Goal: Check status: Check status

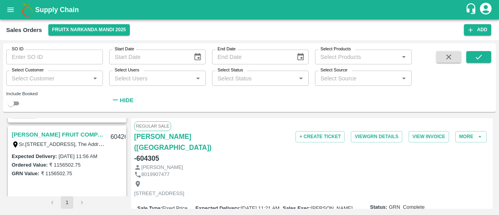
scroll to position [1295, 0]
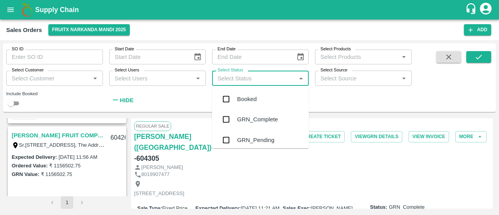
click at [249, 82] on input "Select Status" at bounding box center [254, 78] width 79 height 10
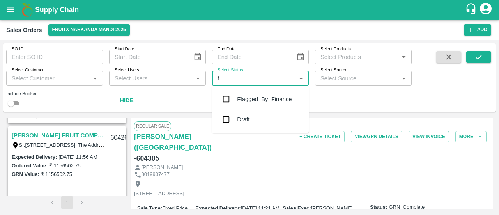
type input "fl"
click at [249, 106] on div "Flagged_By_Finance" at bounding box center [260, 99] width 97 height 20
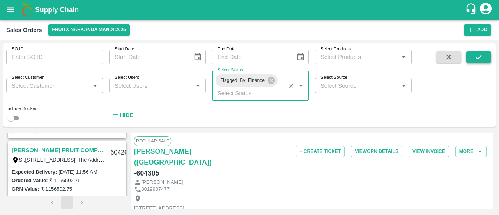
click at [477, 57] on icon "submit" at bounding box center [479, 57] width 9 height 9
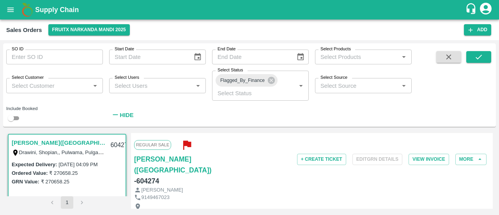
scroll to position [4, 0]
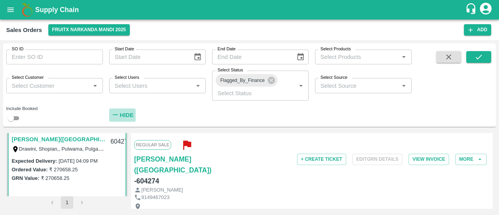
click at [121, 114] on strong "Hide" at bounding box center [127, 115] width 14 height 6
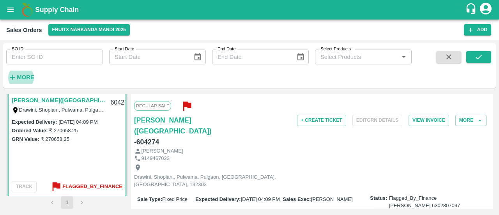
scroll to position [0, 0]
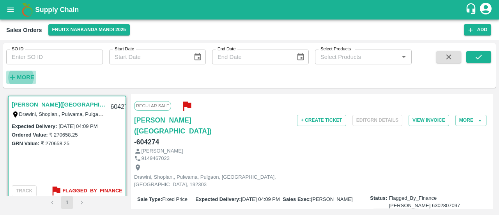
click at [26, 77] on strong "More" at bounding box center [26, 77] width 18 height 6
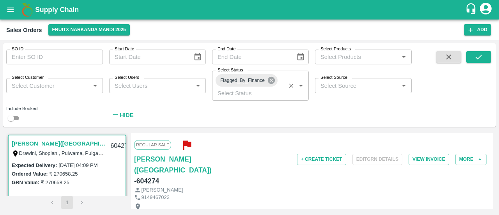
click at [272, 80] on icon at bounding box center [271, 80] width 9 height 9
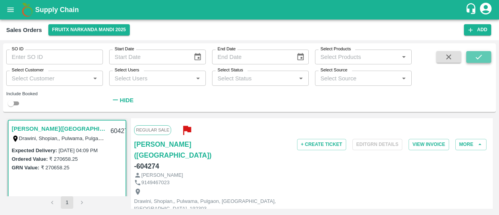
click at [481, 59] on icon "submit" at bounding box center [479, 57] width 9 height 9
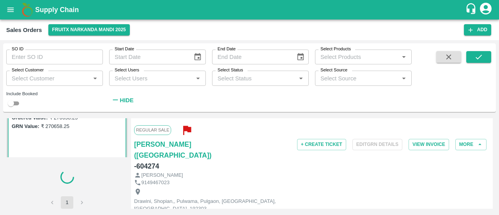
scroll to position [10, 0]
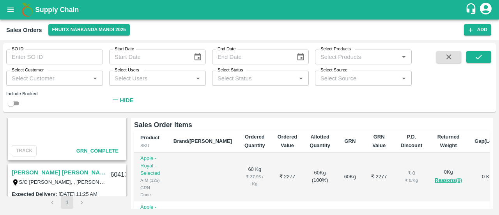
scroll to position [1349, 0]
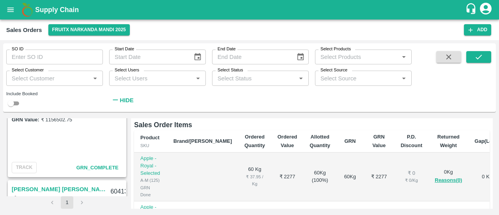
click at [92, 168] on span "GRN_Complete" at bounding box center [97, 168] width 42 height 6
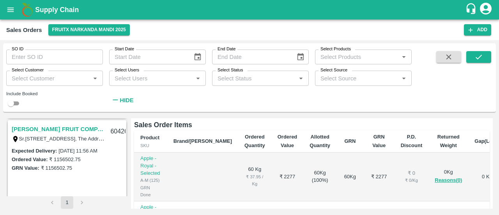
scroll to position [1299, 0]
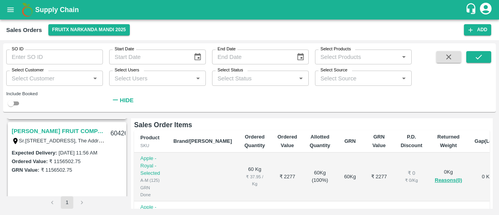
click at [45, 131] on link "[PERSON_NAME] FRUIT COMPANY (Parala)" at bounding box center [59, 131] width 94 height 10
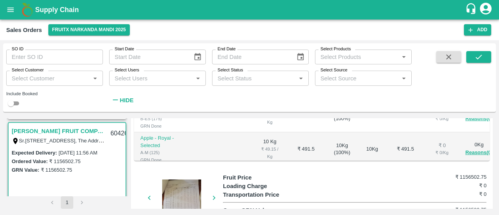
scroll to position [243, 0]
click at [94, 193] on div at bounding box center [64, 198] width 59 height 39
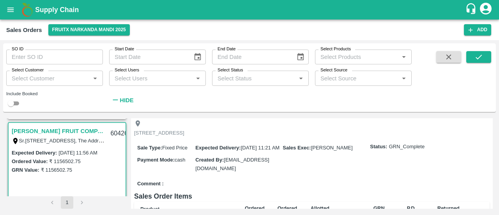
scroll to position [61, 0]
click at [56, 133] on link "[PERSON_NAME] FRUIT COMPANY (Parala)" at bounding box center [59, 131] width 94 height 10
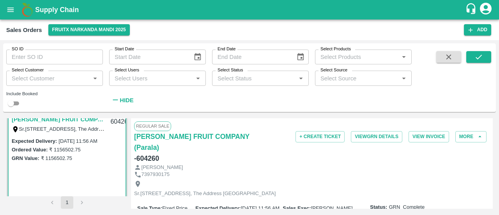
scroll to position [1301, 0]
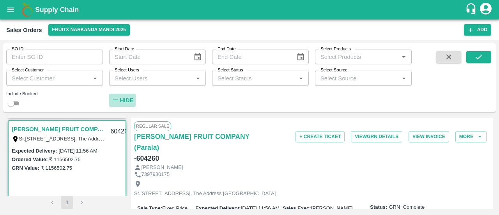
click at [128, 99] on strong "Hide" at bounding box center [127, 100] width 14 height 6
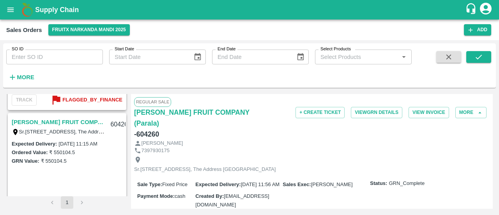
scroll to position [1176, 0]
click at [24, 78] on strong "More" at bounding box center [26, 77] width 18 height 6
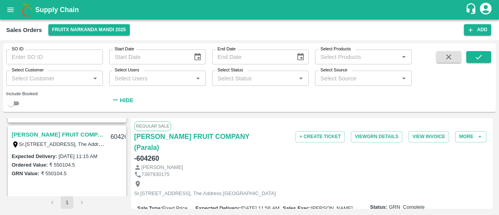
scroll to position [1186, 0]
click at [48, 134] on link "[PERSON_NAME] FRUIT COMPANY (Parala)" at bounding box center [59, 135] width 94 height 10
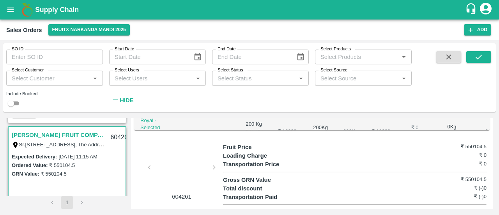
scroll to position [302, 0]
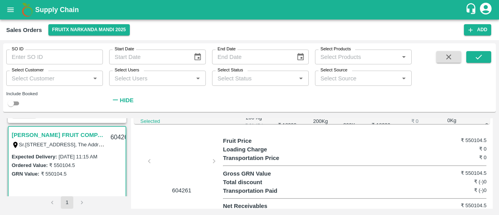
click at [179, 159] on div at bounding box center [182, 163] width 59 height 41
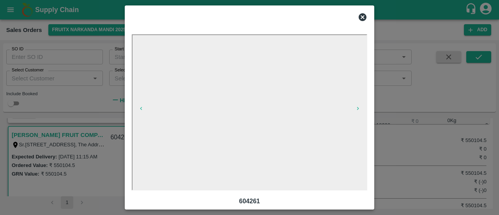
click at [363, 17] on icon at bounding box center [362, 16] width 9 height 9
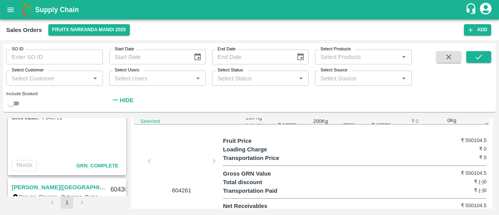
scroll to position [0, 0]
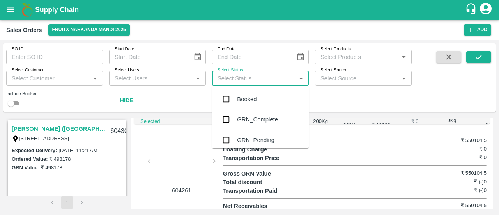
click at [244, 74] on input "Select Status" at bounding box center [254, 78] width 79 height 10
type input "f"
click at [257, 101] on div "Flagged_By_Finance" at bounding box center [264, 99] width 55 height 9
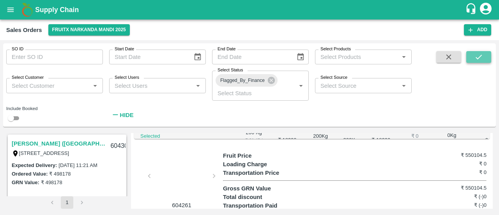
click at [477, 57] on icon "submit" at bounding box center [479, 57] width 9 height 9
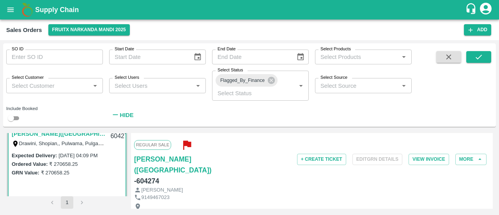
scroll to position [9, 0]
click at [190, 144] on icon "button" at bounding box center [187, 145] width 8 height 9
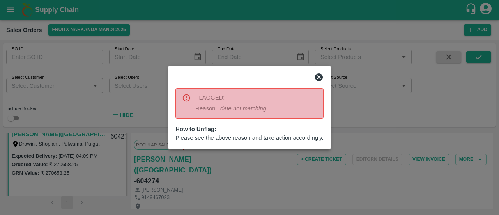
click at [320, 77] on icon at bounding box center [319, 77] width 8 height 8
